Goal: Information Seeking & Learning: Learn about a topic

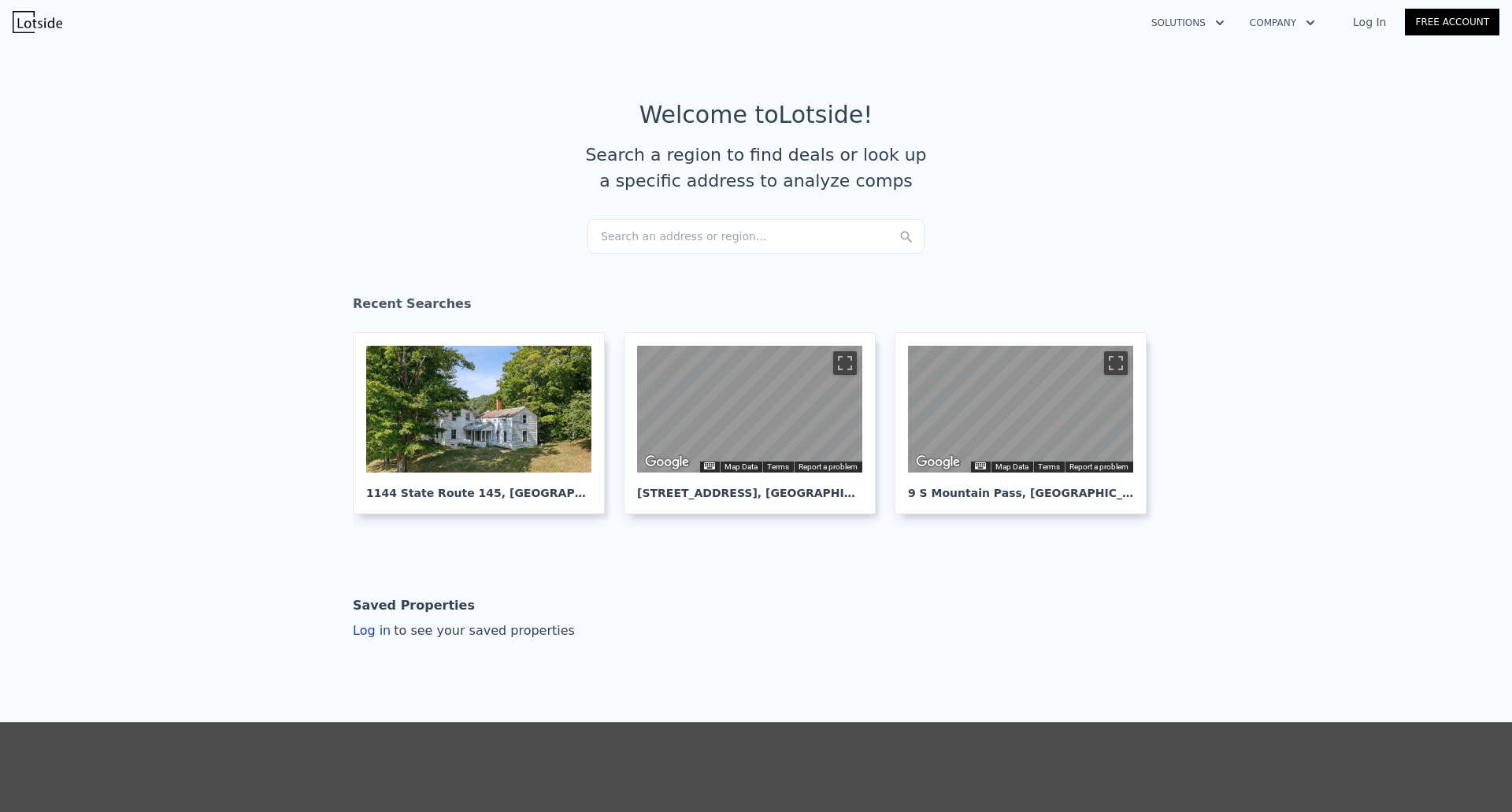
click at [628, 229] on div "Search an address or region..." at bounding box center [756, 236] width 337 height 34
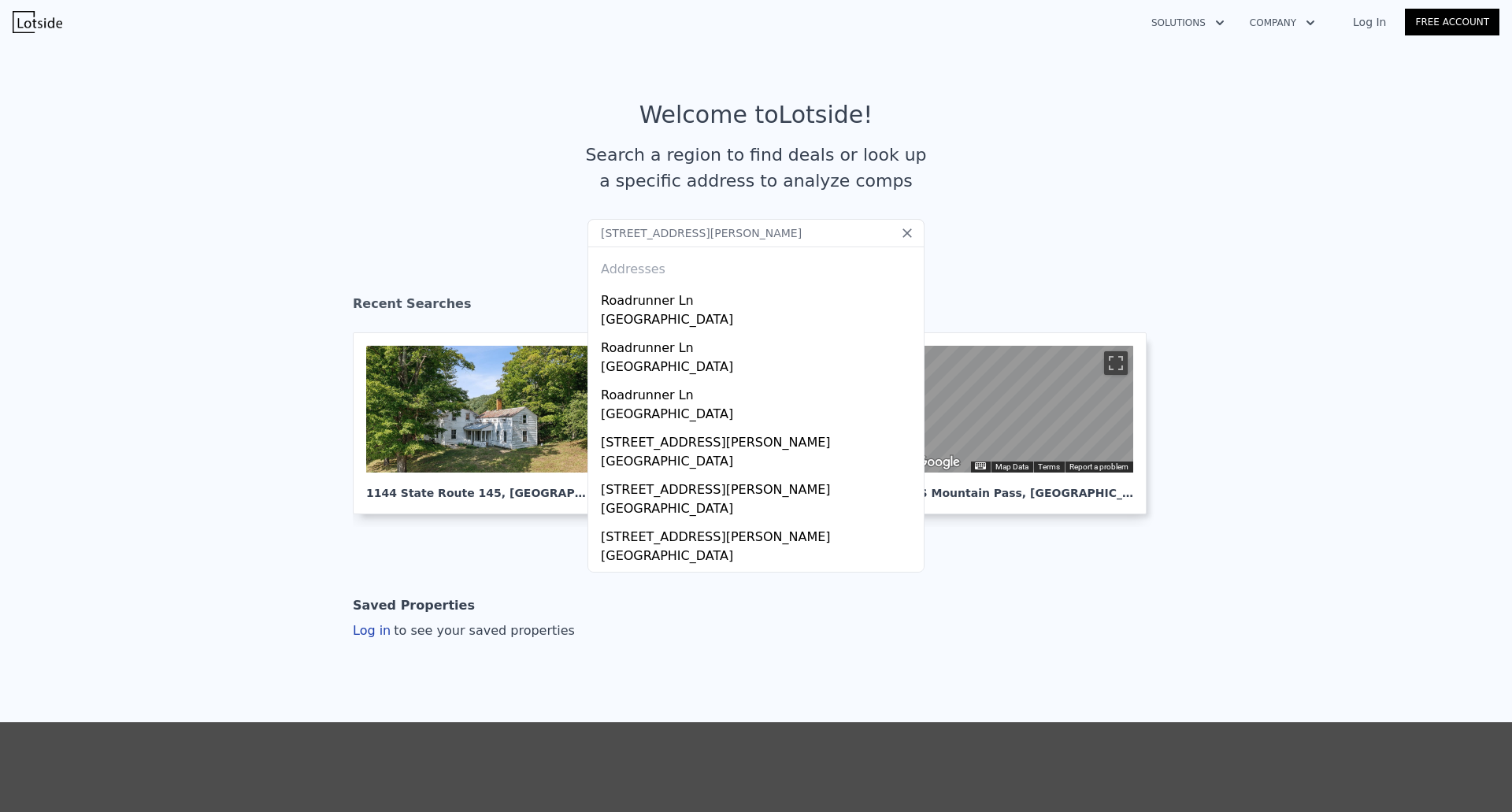
drag, startPoint x: 700, startPoint y: 233, endPoint x: 775, endPoint y: 236, distance: 75.1
click at [775, 236] on input "481 BUCHANAN ROAD, PERKASIE" at bounding box center [756, 233] width 337 height 29
type input "481 BUCHANAN ROAD pa"
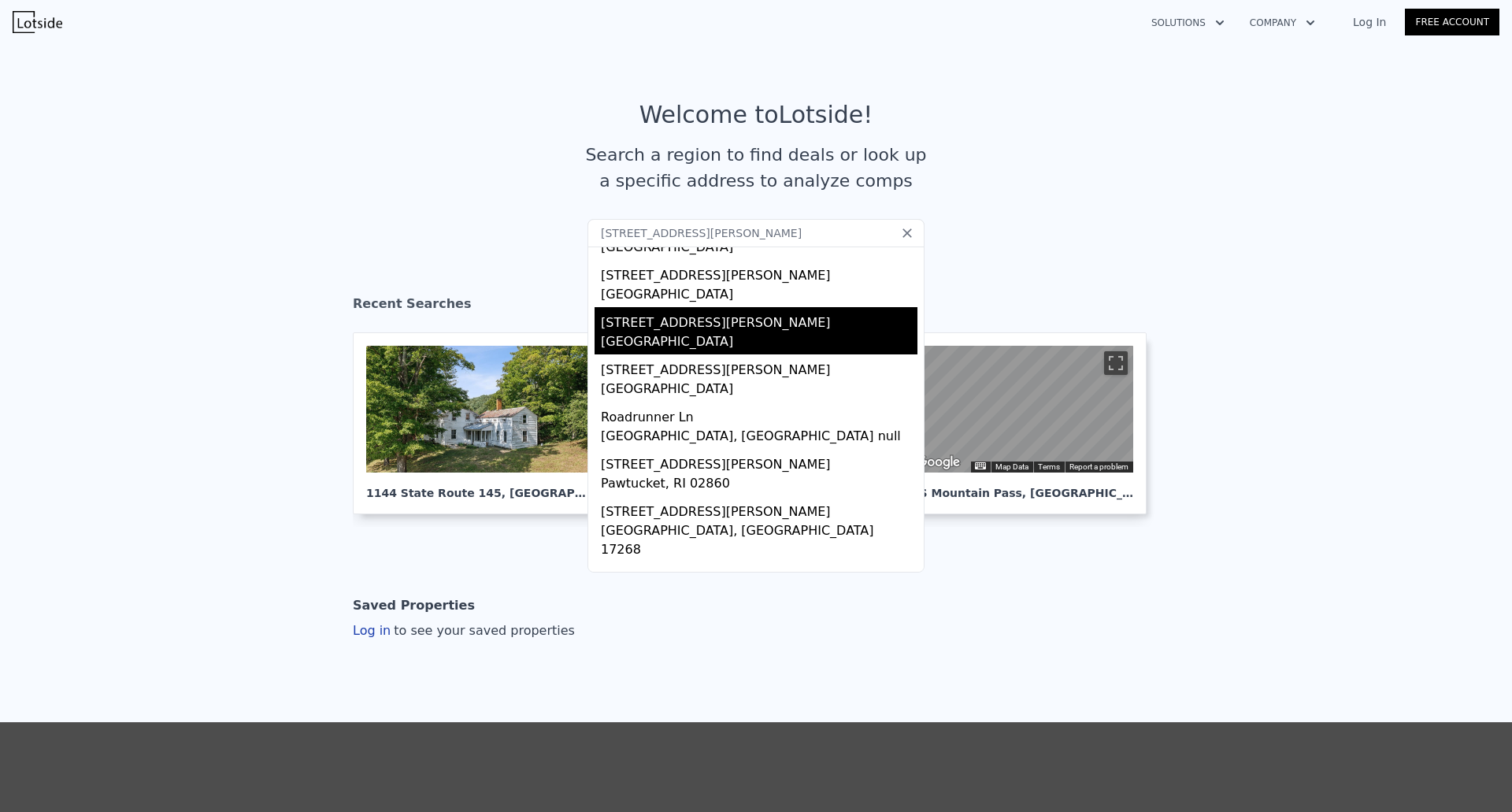
scroll to position [186, 0]
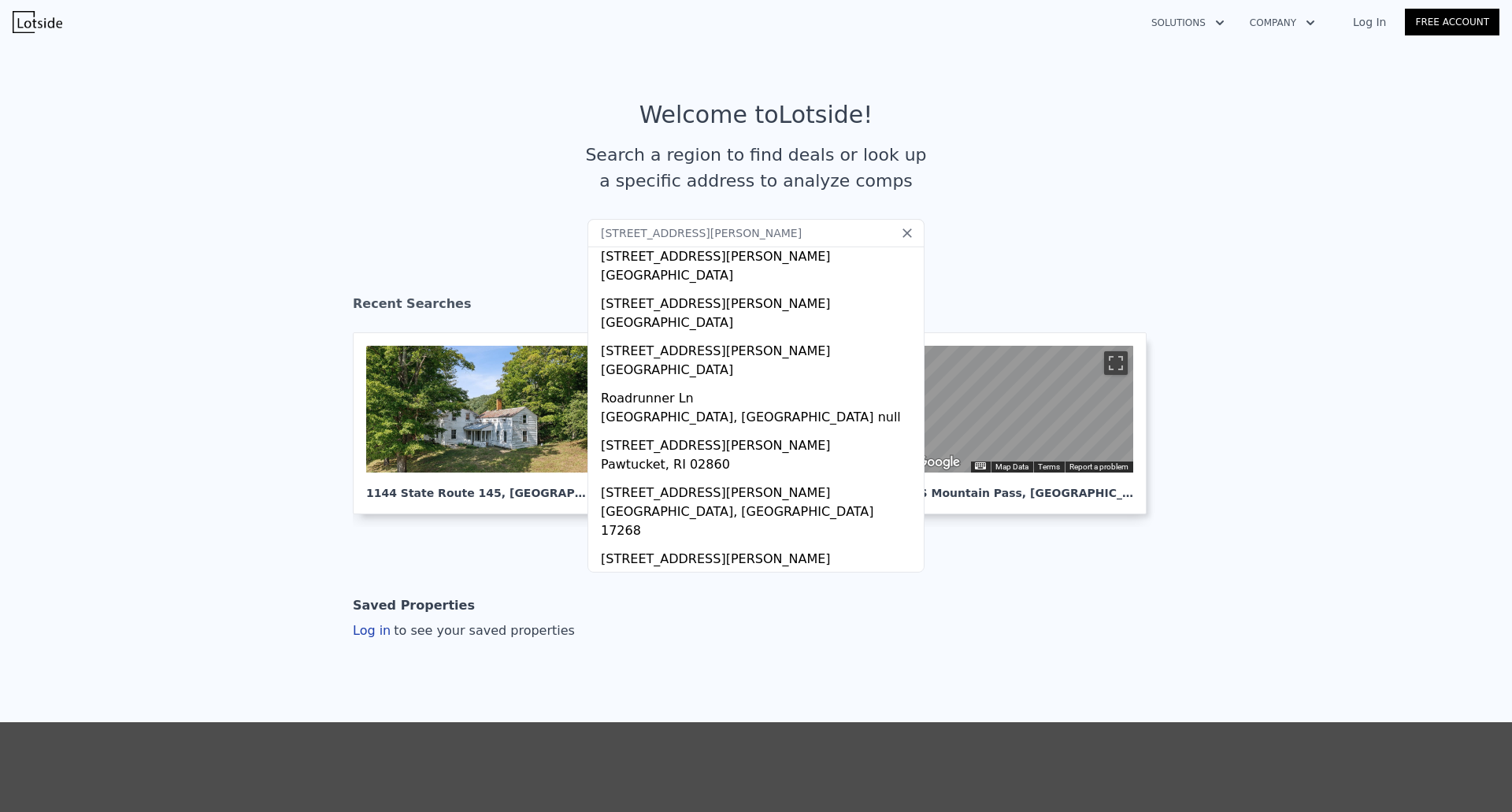
click at [1267, 128] on section "Welcome to Lotside ! Search a region to find deals or look up a specific addres…" at bounding box center [756, 159] width 1512 height 244
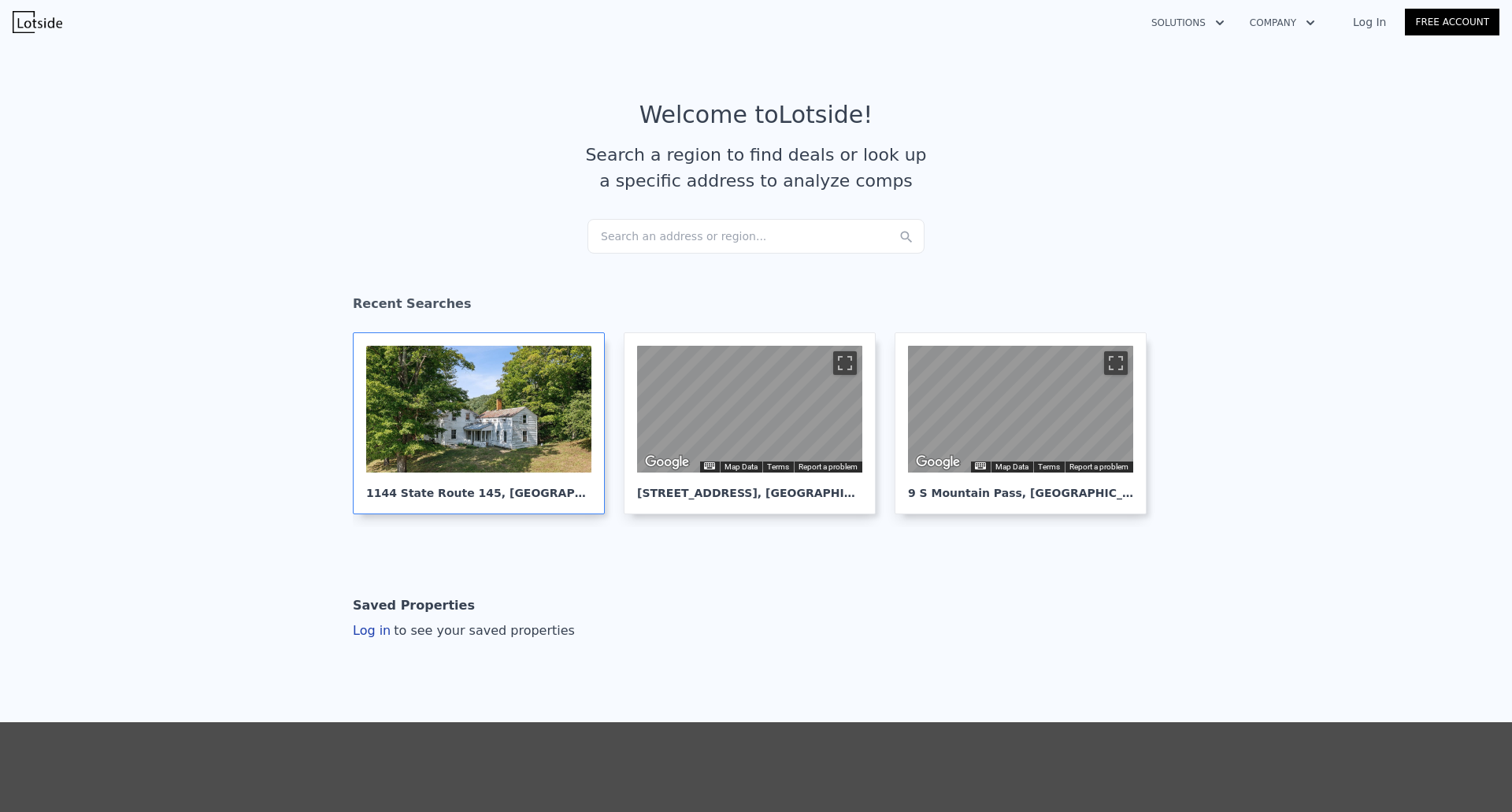
click at [509, 439] on div at bounding box center [479, 409] width 226 height 127
click at [511, 401] on div at bounding box center [479, 409] width 226 height 127
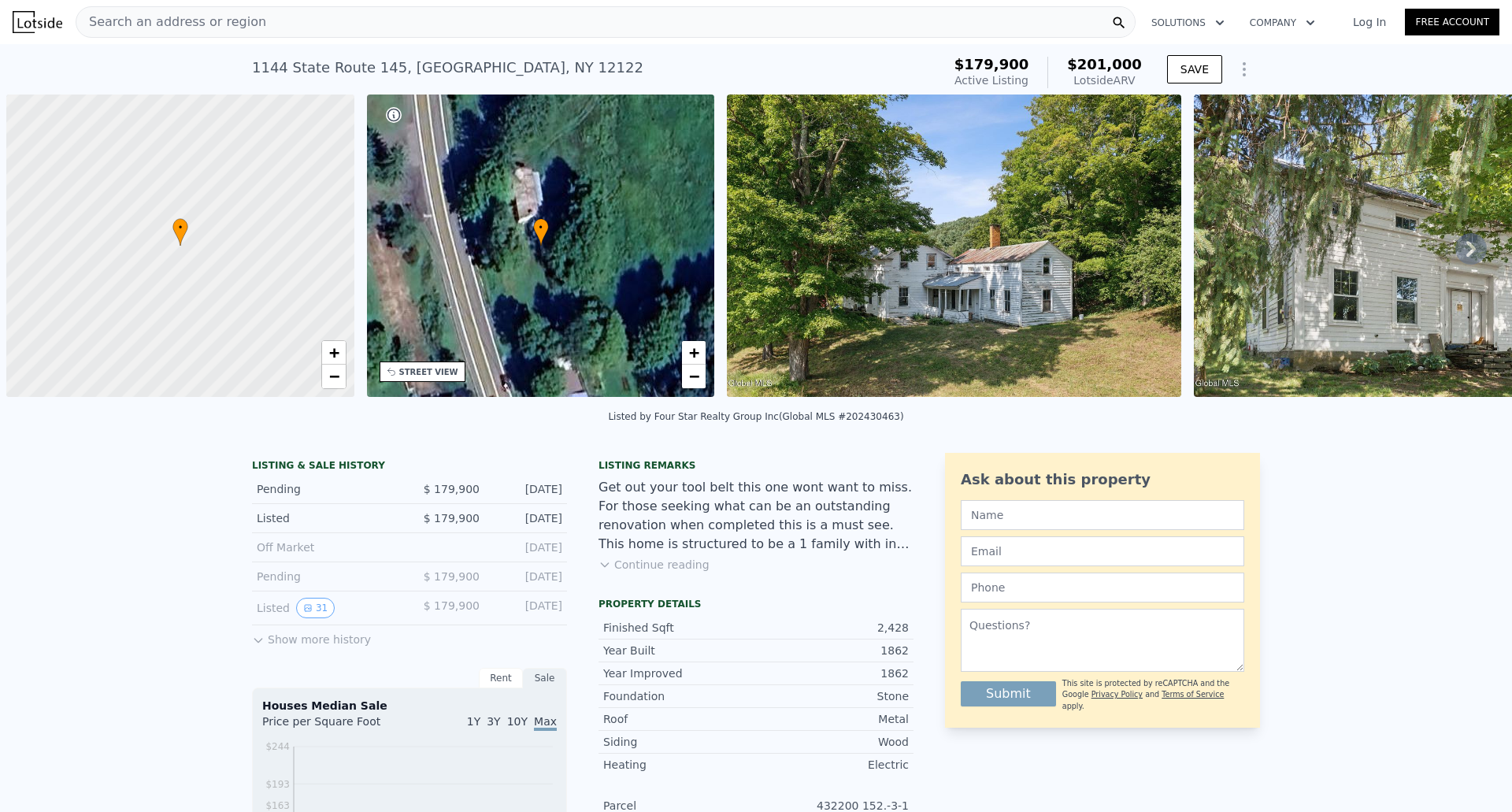
scroll to position [0, 7]
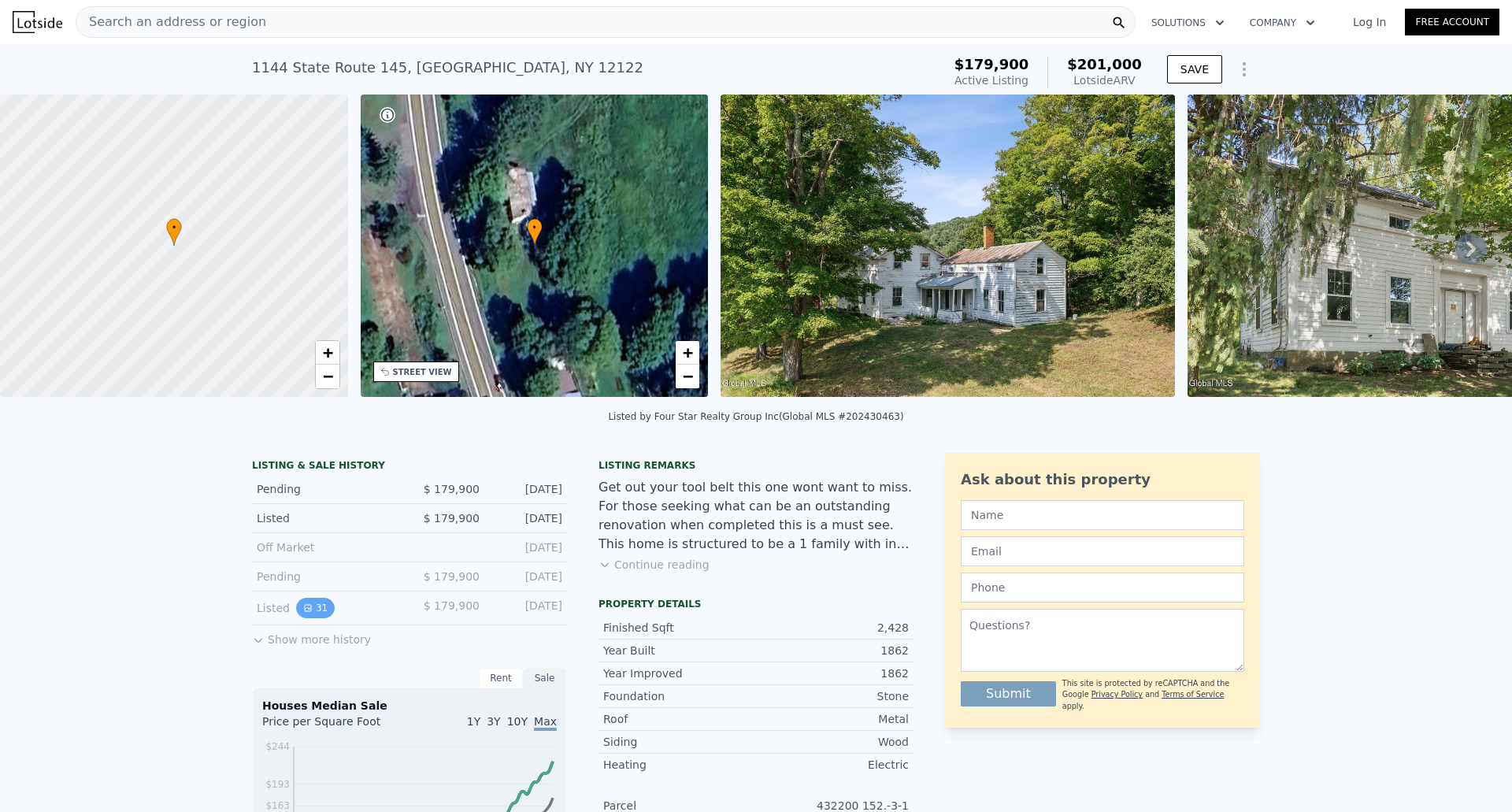
click at [313, 618] on button "31" at bounding box center [315, 608] width 39 height 20
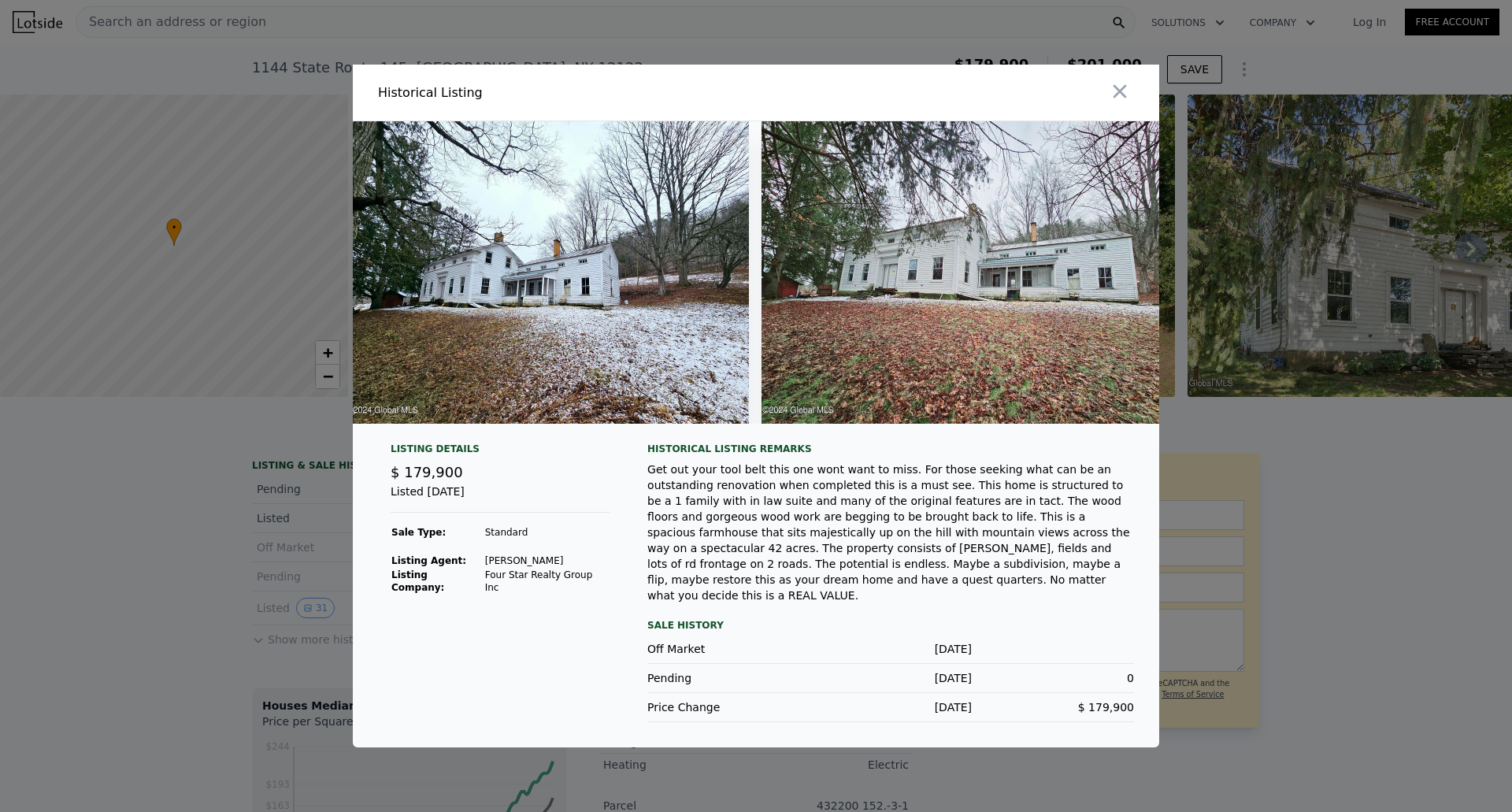
scroll to position [0, 0]
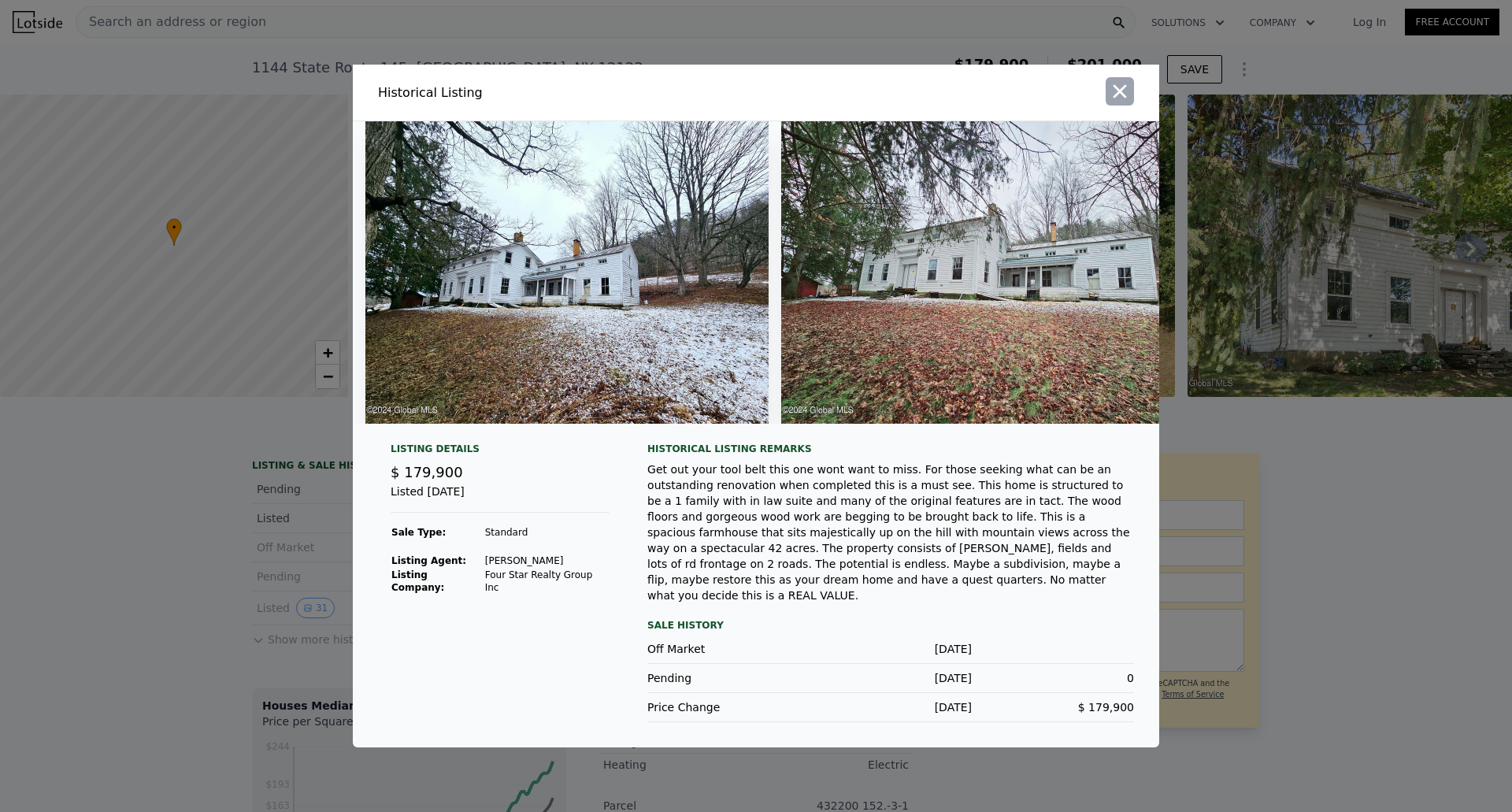
click at [1126, 102] on icon "button" at bounding box center [1120, 91] width 22 height 22
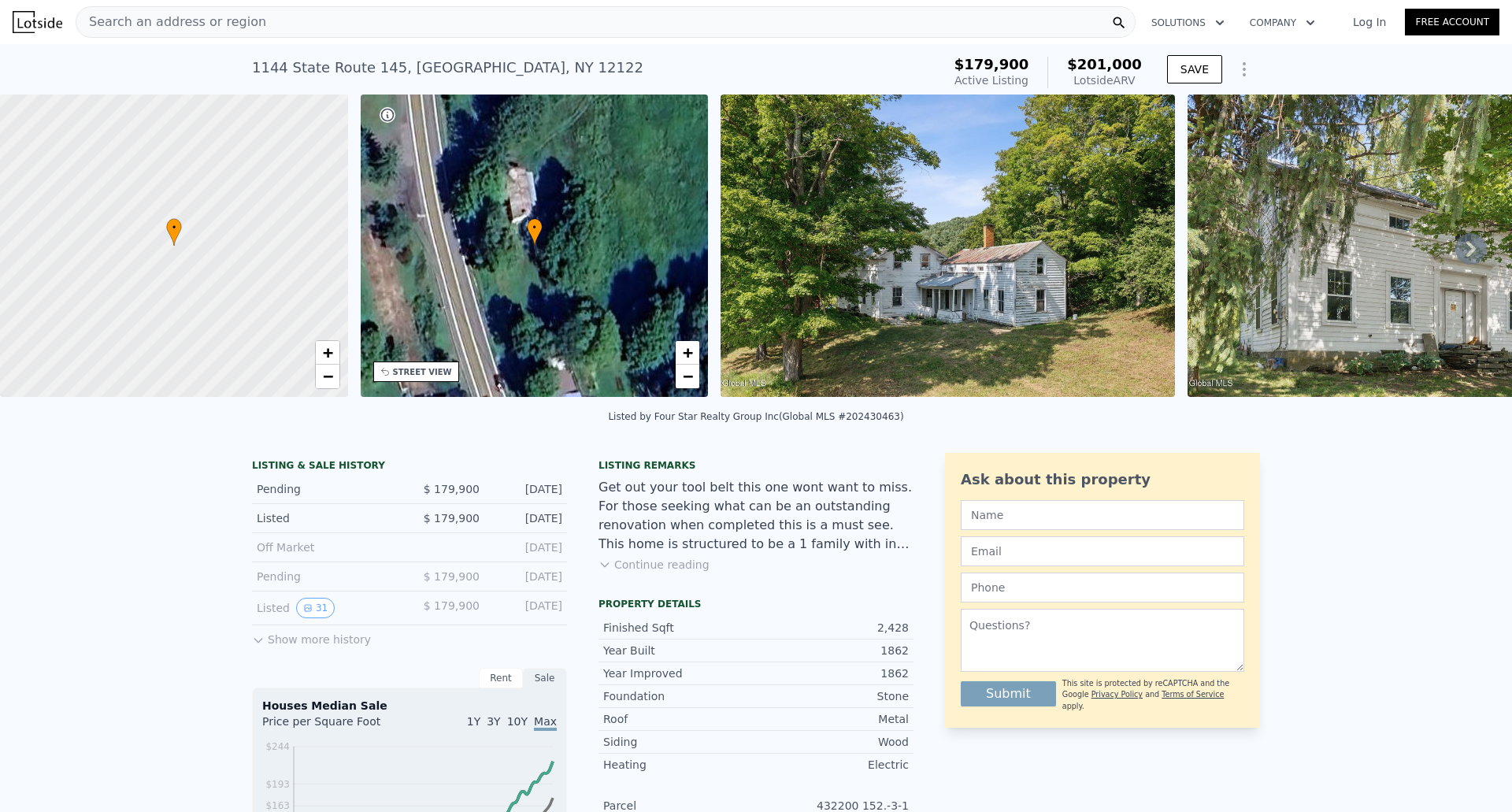
click at [488, 689] on div "Rent" at bounding box center [501, 678] width 44 height 20
click at [530, 689] on div "Sale" at bounding box center [545, 678] width 44 height 20
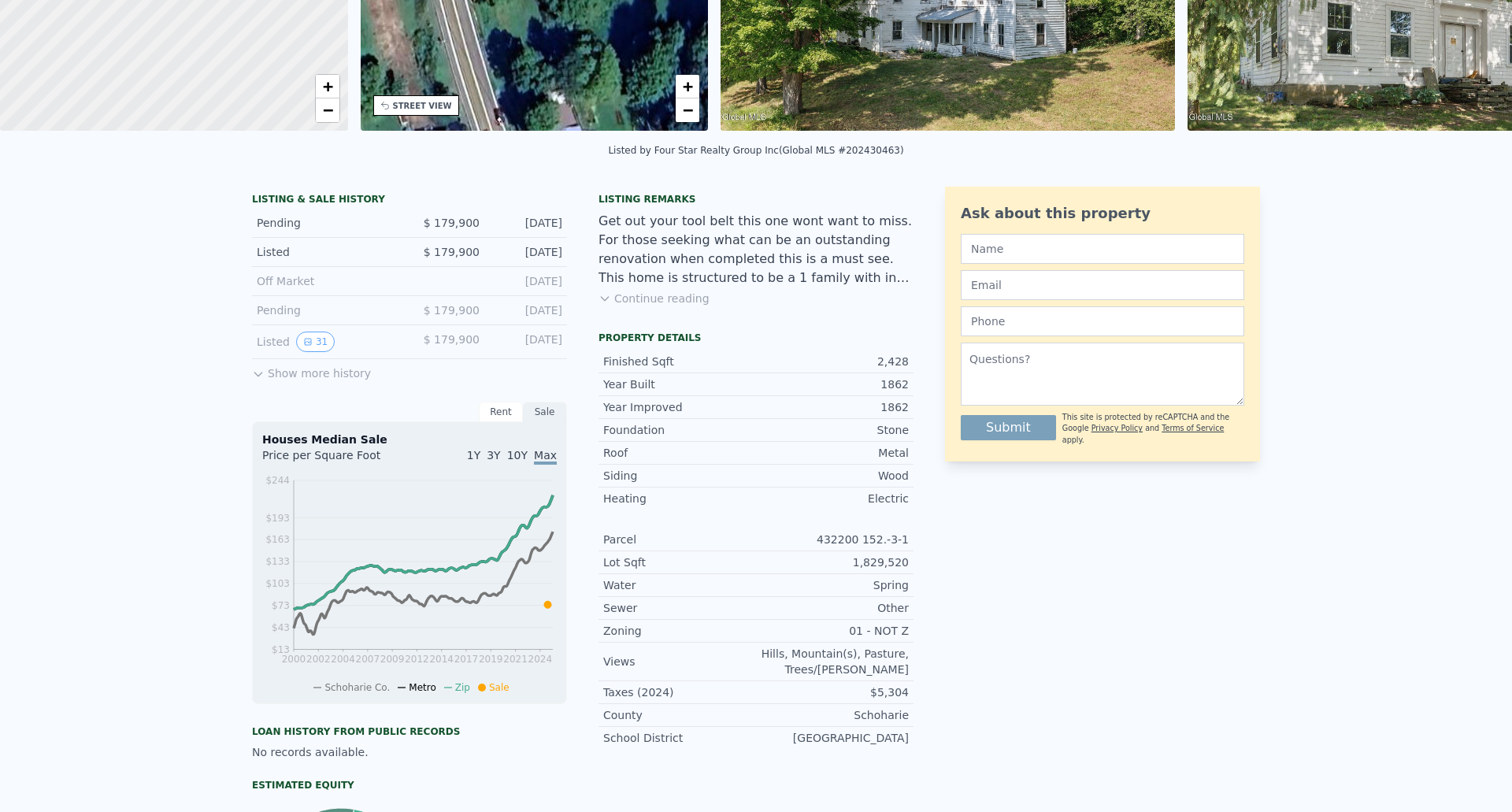
scroll to position [6, 0]
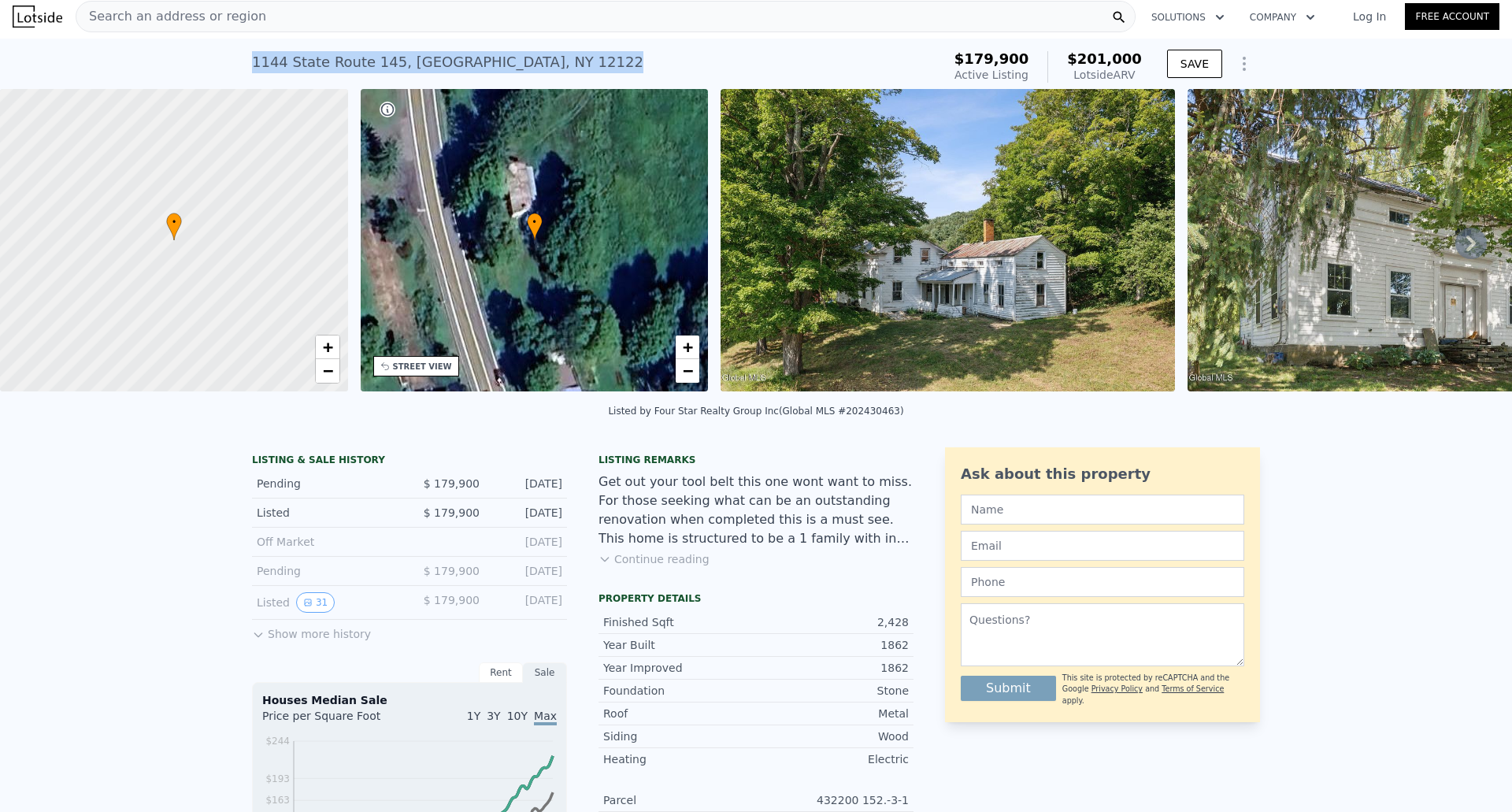
drag, startPoint x: 246, startPoint y: 61, endPoint x: 565, endPoint y: 69, distance: 319.1
click at [565, 69] on div "1144 State Route 145 , Schoharie County , NY 12122 Active at $179,900 (~ARV $20…" at bounding box center [593, 67] width 683 height 44
